Goal: Task Accomplishment & Management: Manage account settings

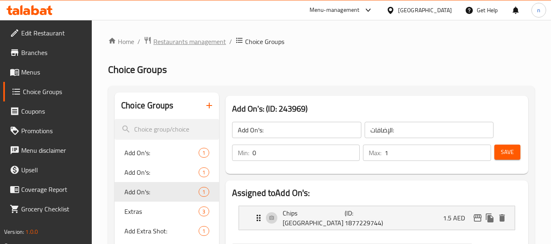
drag, startPoint x: 0, startPoint y: 0, endPoint x: 168, endPoint y: 40, distance: 172.4
click at [168, 40] on span "Restaurants management" at bounding box center [189, 42] width 73 height 10
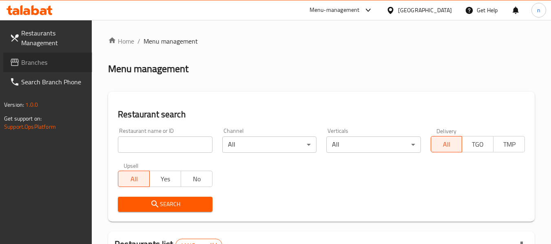
click at [44, 62] on span "Branches" at bounding box center [53, 62] width 64 height 10
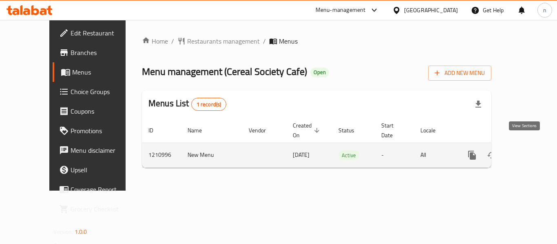
click at [528, 150] on icon "enhanced table" at bounding box center [531, 155] width 10 height 10
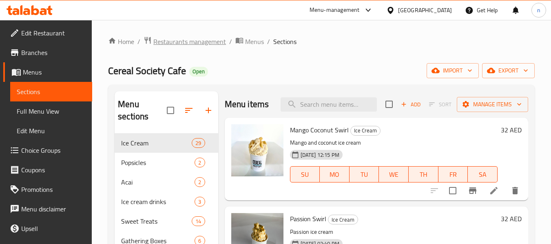
click at [177, 40] on span "Restaurants management" at bounding box center [189, 42] width 73 height 10
